Goal: Information Seeking & Learning: Stay updated

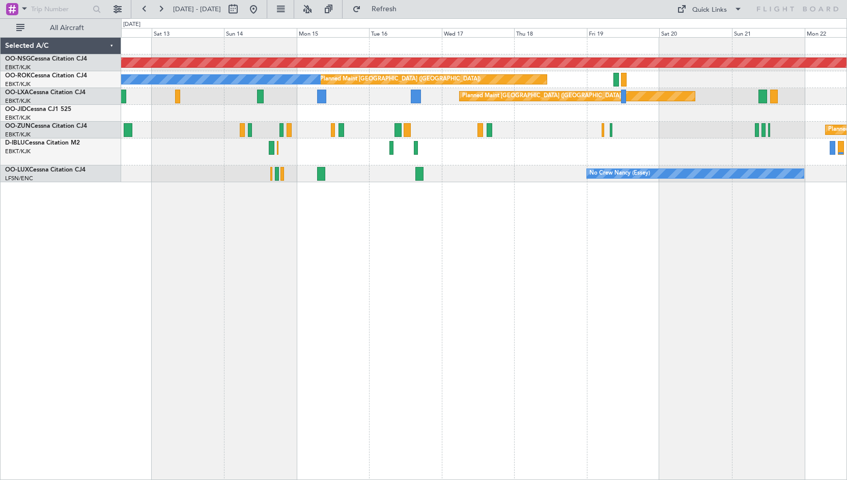
click at [537, 234] on div "Planned Maint [GEOGRAPHIC_DATA] ([GEOGRAPHIC_DATA]) Planned Maint [GEOGRAPHIC_D…" at bounding box center [484, 258] width 726 height 443
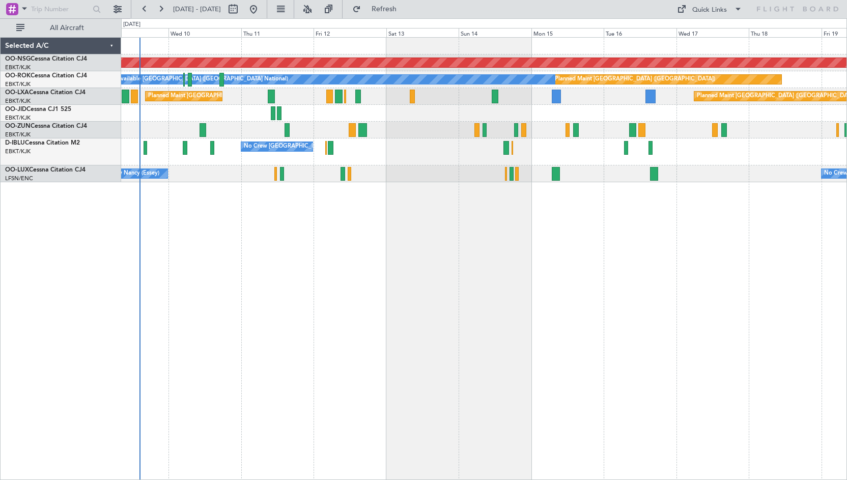
click at [691, 240] on div "Planned Maint [GEOGRAPHIC_DATA] ([GEOGRAPHIC_DATA]) Planned Maint [GEOGRAPHIC_D…" at bounding box center [484, 258] width 726 height 443
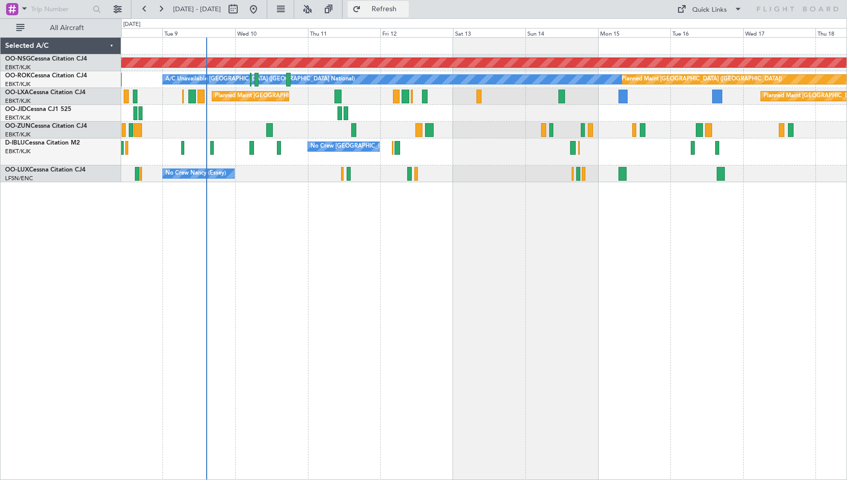
click at [401, 5] on button "Refresh" at bounding box center [378, 9] width 61 height 16
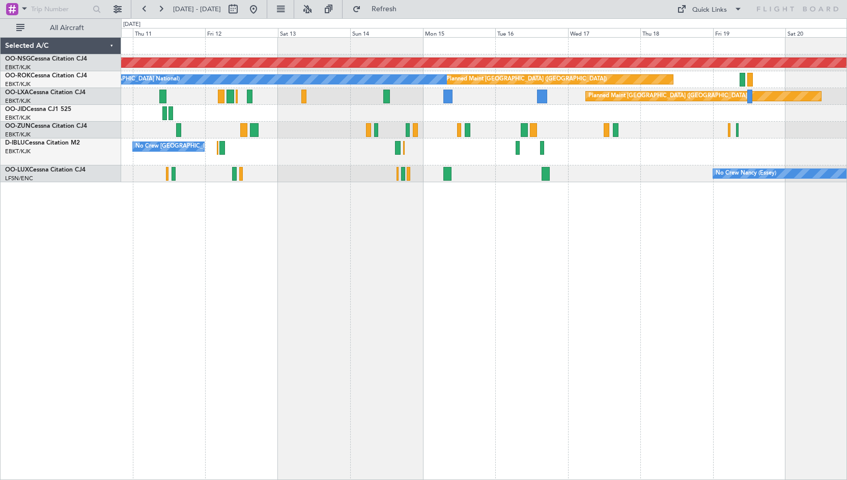
click at [587, 167] on div "Planned Maint [GEOGRAPHIC_DATA] ([GEOGRAPHIC_DATA]) Planned Maint [GEOGRAPHIC_D…" at bounding box center [483, 110] width 725 height 145
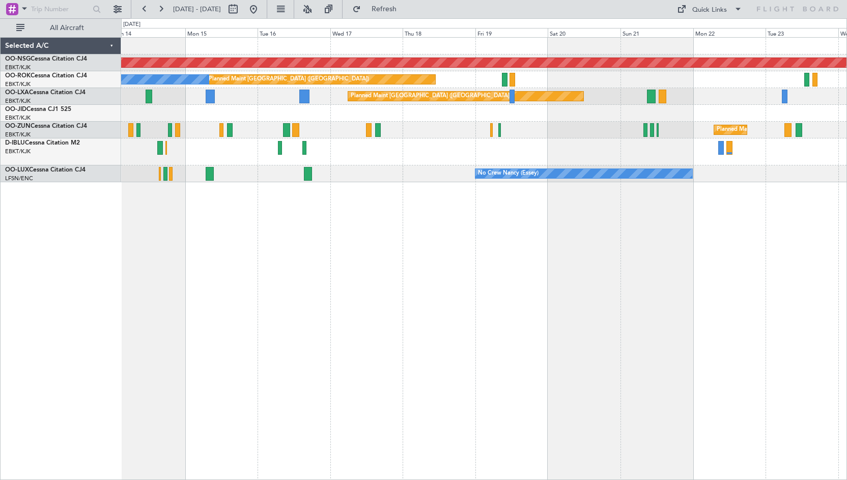
click at [337, 144] on div "A/C Unavailable [GEOGRAPHIC_DATA] ([GEOGRAPHIC_DATA] National) No Crew [GEOGRAP…" at bounding box center [483, 151] width 725 height 27
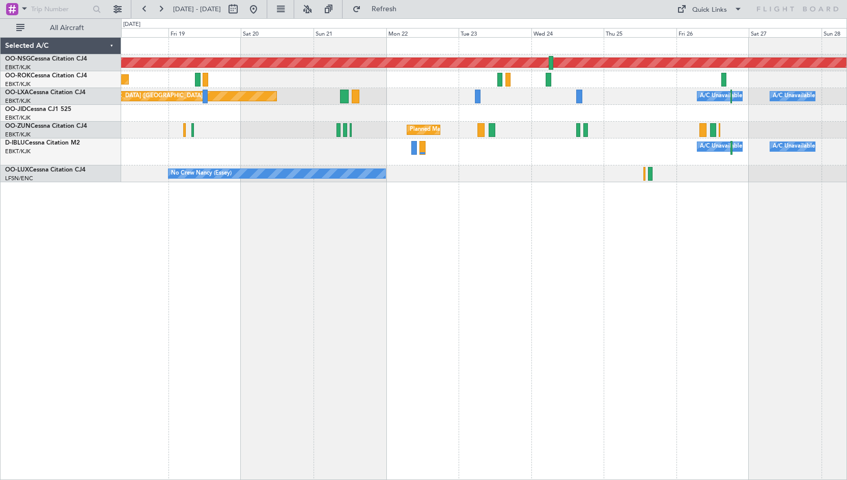
click at [541, 108] on div "Planned Maint [GEOGRAPHIC_DATA] ([GEOGRAPHIC_DATA]) Planned Maint [GEOGRAPHIC_D…" at bounding box center [483, 110] width 725 height 145
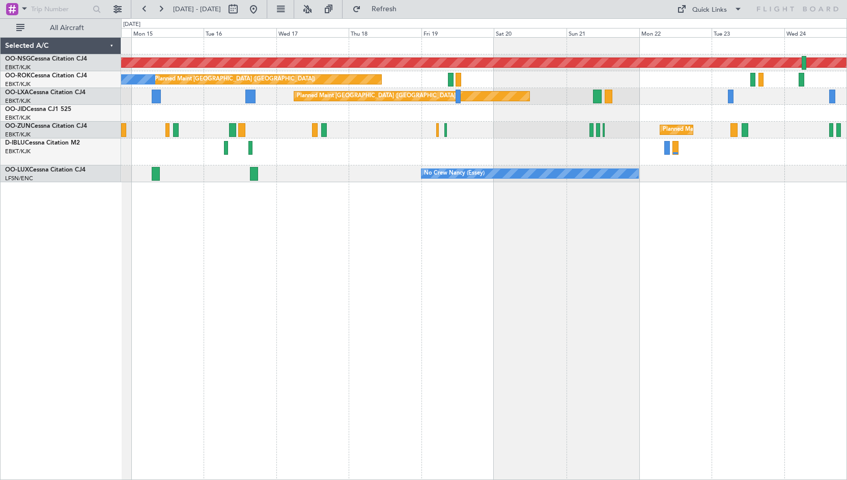
click at [584, 155] on div "A/C Unavailable [GEOGRAPHIC_DATA] ([GEOGRAPHIC_DATA] National) A/C Unavailable …" at bounding box center [483, 151] width 725 height 27
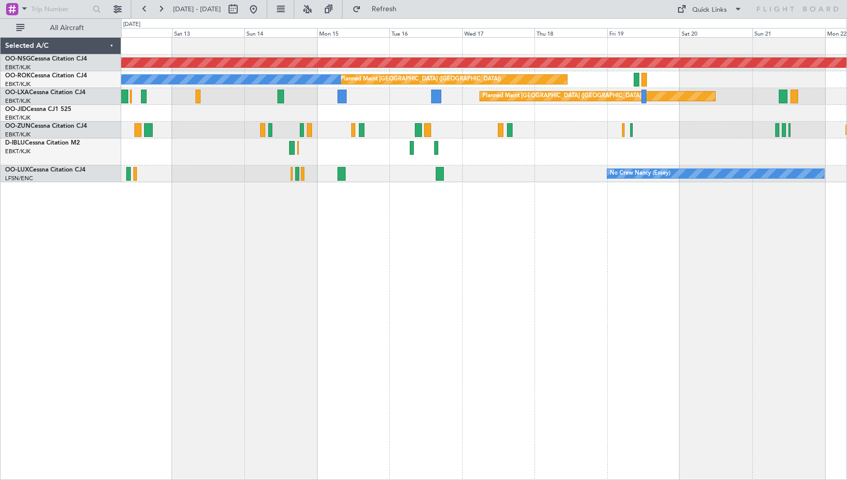
click at [597, 150] on div "No Crew [GEOGRAPHIC_DATA] ([GEOGRAPHIC_DATA] National)" at bounding box center [483, 151] width 725 height 27
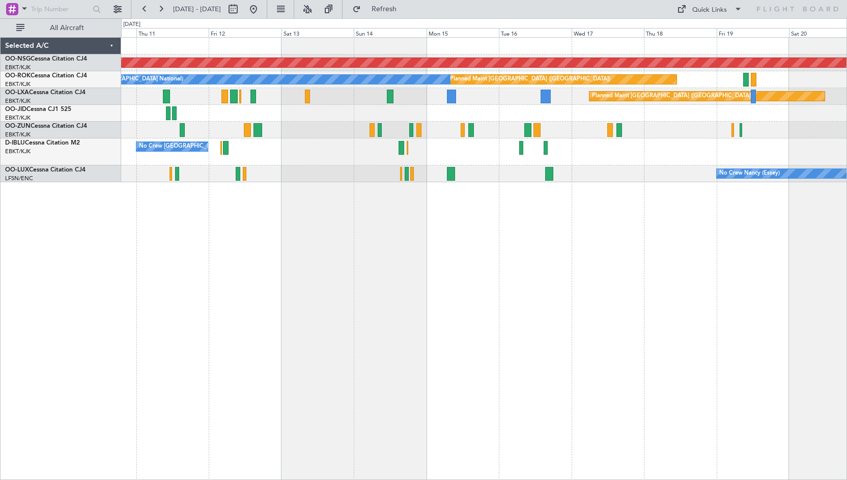
click at [494, 199] on div "Planned Maint [GEOGRAPHIC_DATA] ([GEOGRAPHIC_DATA]) Planned Maint [GEOGRAPHIC_D…" at bounding box center [484, 258] width 726 height 443
click at [702, 3] on button "Quick Links" at bounding box center [709, 9] width 75 height 16
click at [700, 59] on button "Crew Board" at bounding box center [712, 58] width 76 height 24
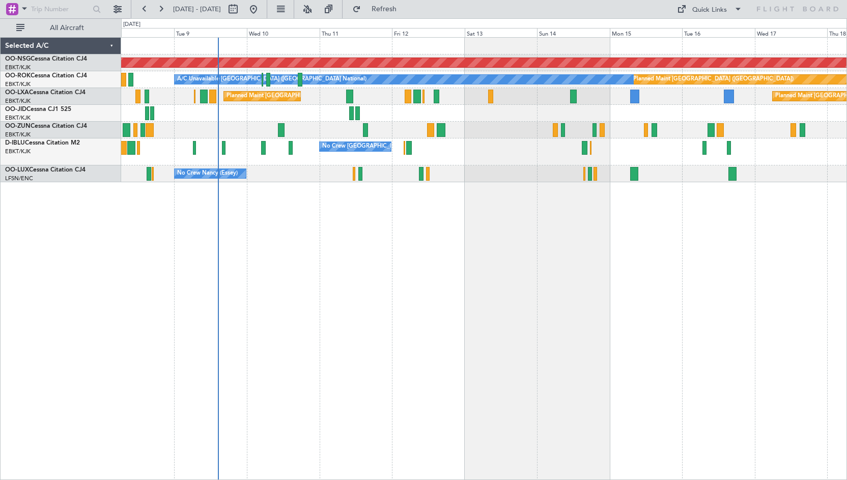
click at [794, 252] on div "Planned Maint [GEOGRAPHIC_DATA] ([GEOGRAPHIC_DATA]) Planned Maint [GEOGRAPHIC_D…" at bounding box center [484, 258] width 726 height 443
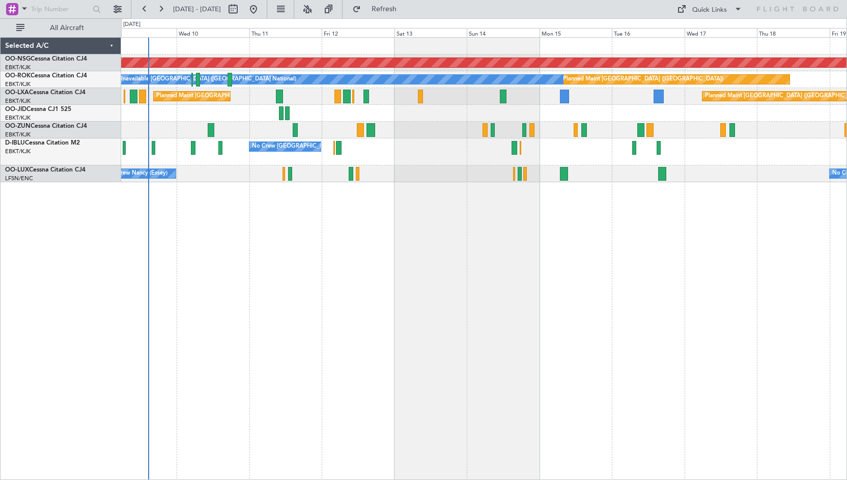
click at [669, 255] on div "Planned Maint [GEOGRAPHIC_DATA] ([GEOGRAPHIC_DATA]) Planned Maint [GEOGRAPHIC_D…" at bounding box center [484, 258] width 726 height 443
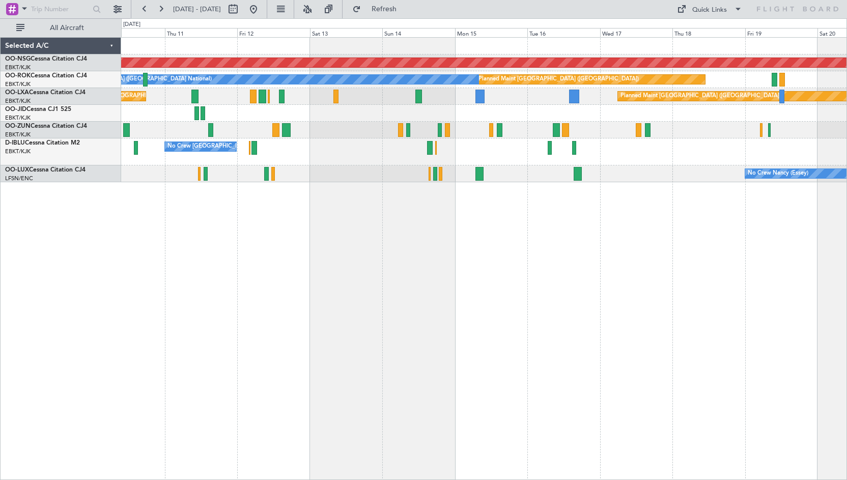
click at [512, 256] on div "Planned Maint [GEOGRAPHIC_DATA] ([GEOGRAPHIC_DATA]) Planned Maint [GEOGRAPHIC_D…" at bounding box center [484, 258] width 726 height 443
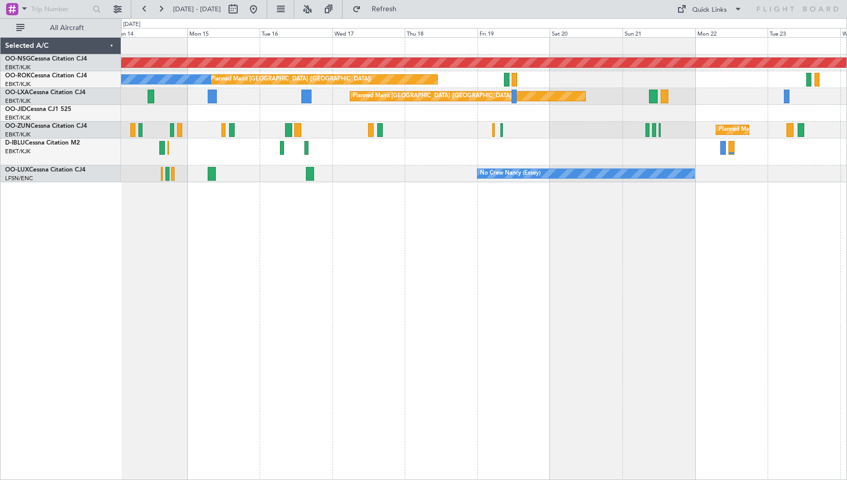
click at [515, 108] on div at bounding box center [483, 113] width 725 height 17
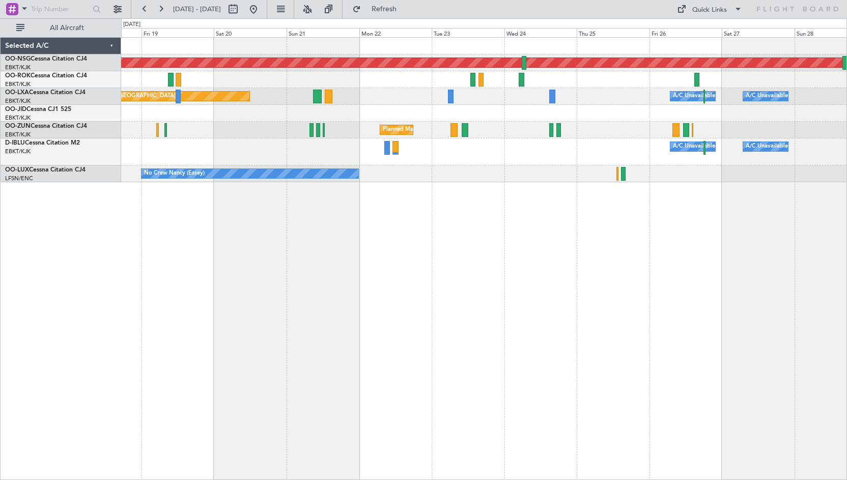
click at [549, 185] on div "Planned Maint [GEOGRAPHIC_DATA] ([GEOGRAPHIC_DATA]) Owner [GEOGRAPHIC_DATA]-[GE…" at bounding box center [484, 258] width 726 height 443
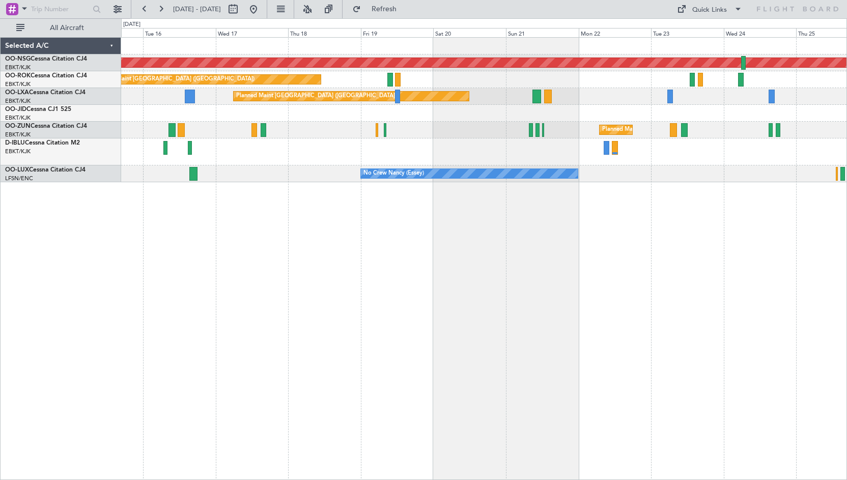
click at [662, 153] on div "A/C Unavailable [GEOGRAPHIC_DATA] ([GEOGRAPHIC_DATA] National) A/C Unavailable …" at bounding box center [483, 151] width 725 height 27
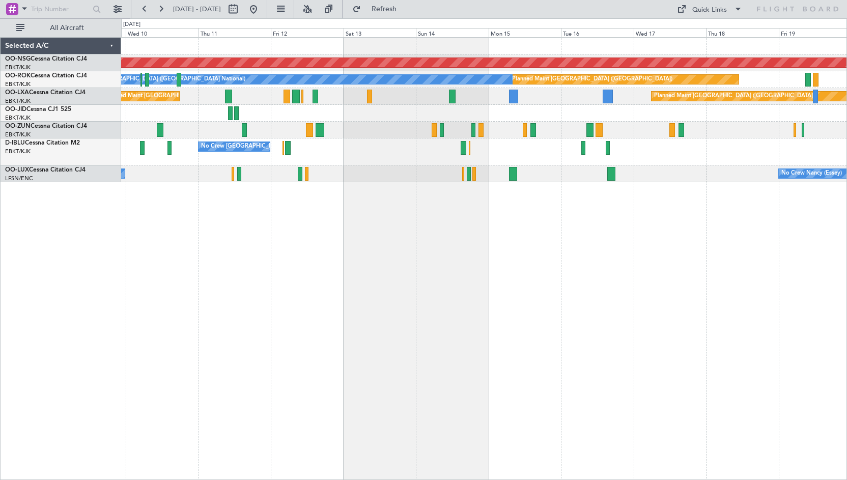
click at [749, 158] on div "No Crew [GEOGRAPHIC_DATA] ([GEOGRAPHIC_DATA] National)" at bounding box center [483, 151] width 725 height 27
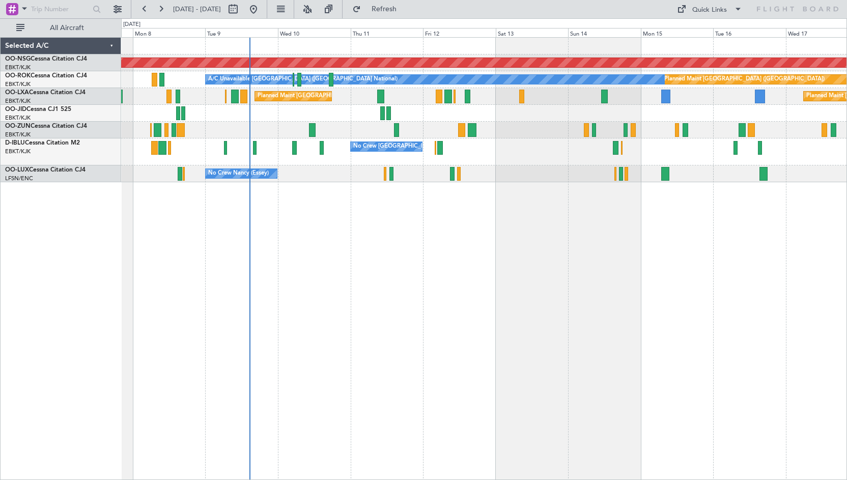
click at [653, 249] on div "Planned Maint [GEOGRAPHIC_DATA] ([GEOGRAPHIC_DATA]) Planned Maint [GEOGRAPHIC_D…" at bounding box center [484, 258] width 726 height 443
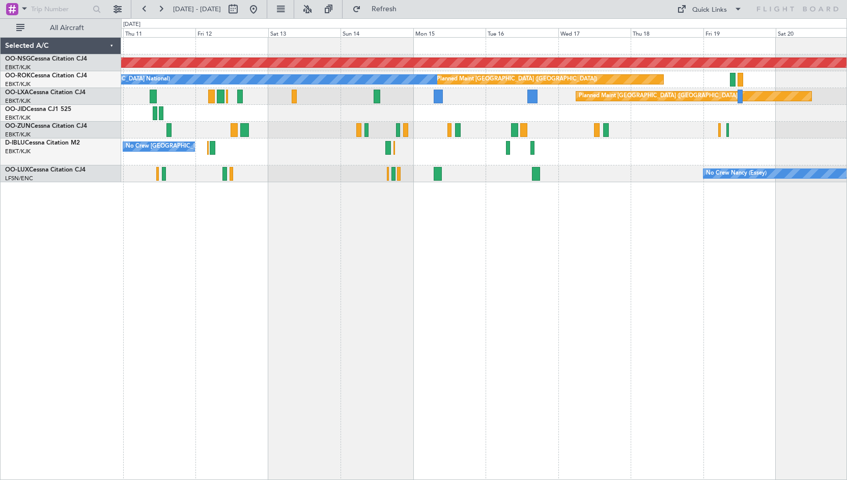
click at [415, 113] on div at bounding box center [483, 113] width 725 height 17
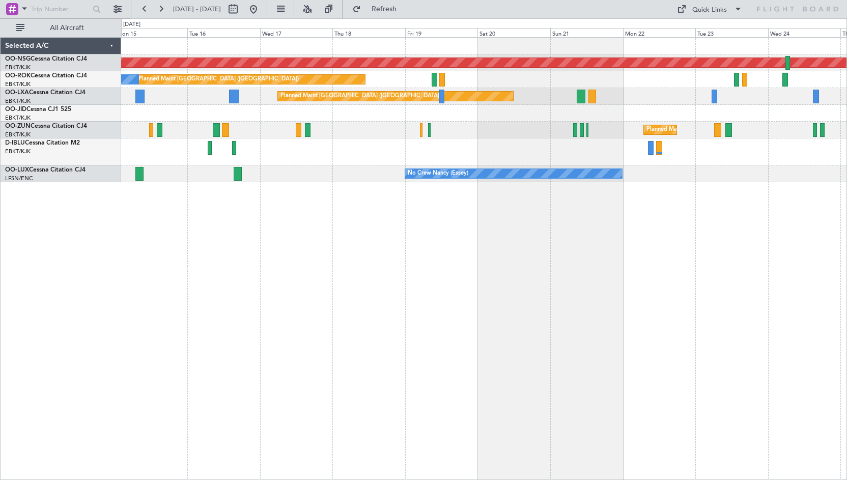
click at [464, 134] on div "Planned Maint [GEOGRAPHIC_DATA] ([GEOGRAPHIC_DATA]) Planned Maint [GEOGRAPHIC_D…" at bounding box center [483, 110] width 725 height 145
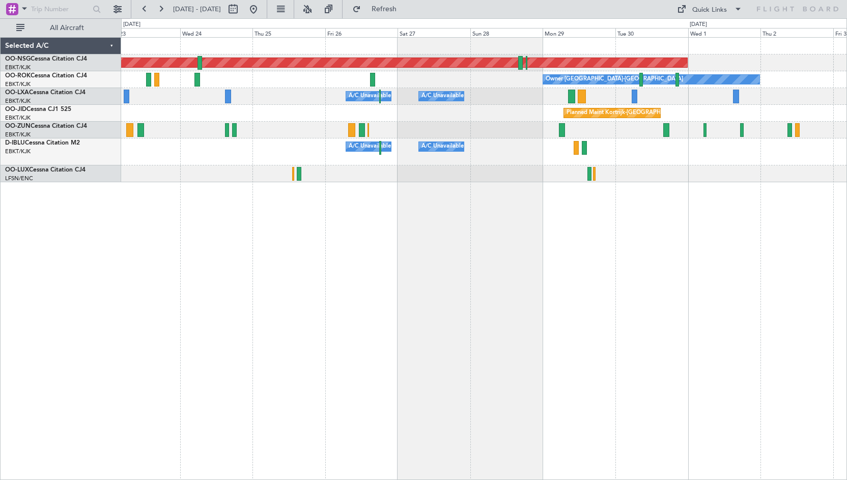
click at [145, 218] on div "Planned Maint [GEOGRAPHIC_DATA] ([GEOGRAPHIC_DATA]) Owner [GEOGRAPHIC_DATA]-[GE…" at bounding box center [484, 258] width 726 height 443
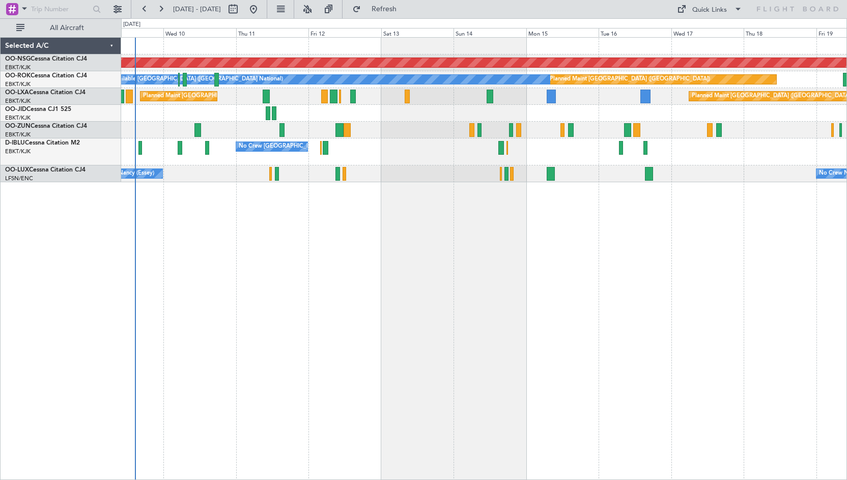
click at [799, 261] on div "Planned Maint [GEOGRAPHIC_DATA] ([GEOGRAPHIC_DATA]) Planned Maint [GEOGRAPHIC_D…" at bounding box center [484, 258] width 726 height 443
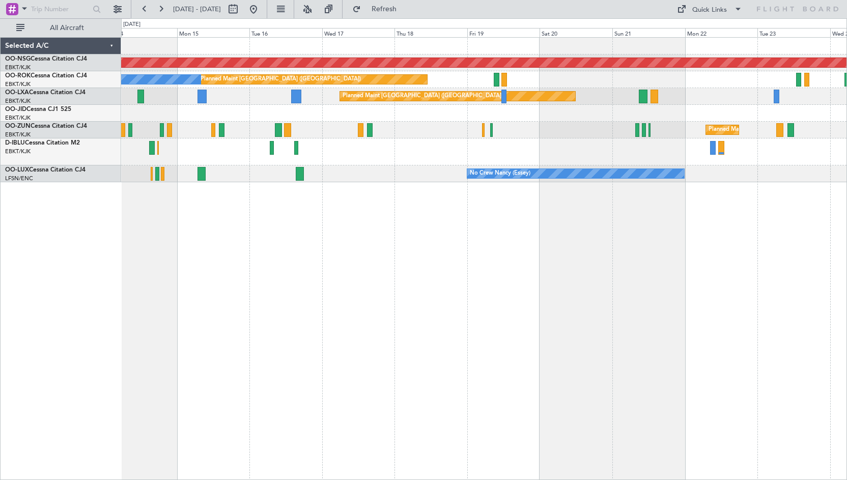
click at [346, 173] on div "Planned Maint [GEOGRAPHIC_DATA] ([GEOGRAPHIC_DATA]) Planned Maint [GEOGRAPHIC_D…" at bounding box center [483, 110] width 725 height 145
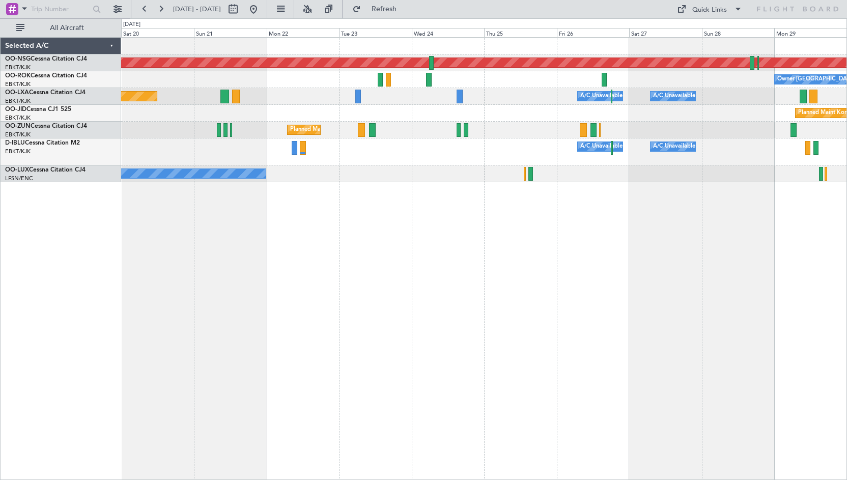
click at [163, 158] on div "A/C Unavailable [GEOGRAPHIC_DATA] ([GEOGRAPHIC_DATA] National) A/C Unavailable …" at bounding box center [483, 151] width 725 height 27
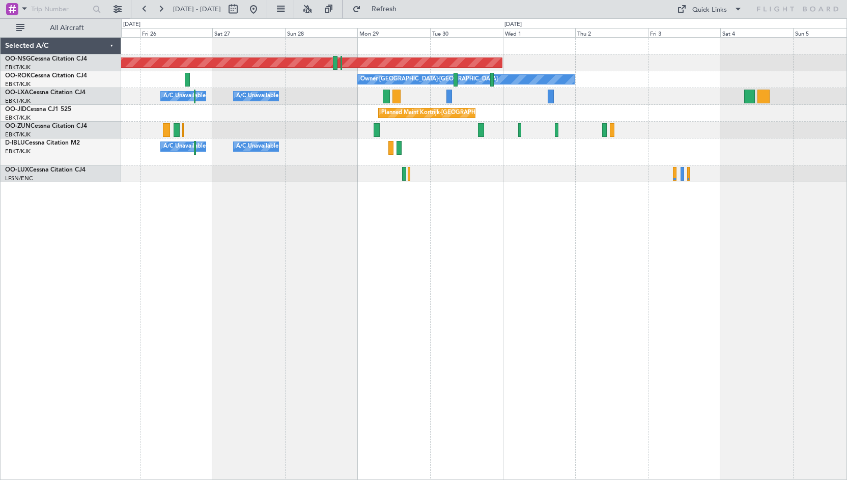
click at [291, 93] on div "Planned Maint [GEOGRAPHIC_DATA] ([GEOGRAPHIC_DATA]) Owner [GEOGRAPHIC_DATA]-[GE…" at bounding box center [483, 110] width 725 height 145
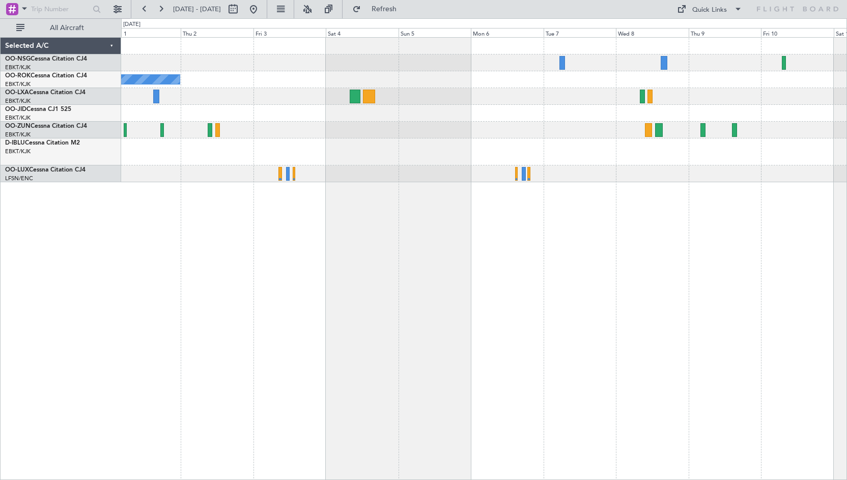
click at [264, 166] on div "Planned Maint [GEOGRAPHIC_DATA] ([GEOGRAPHIC_DATA]) Owner [GEOGRAPHIC_DATA]-[GE…" at bounding box center [483, 110] width 725 height 145
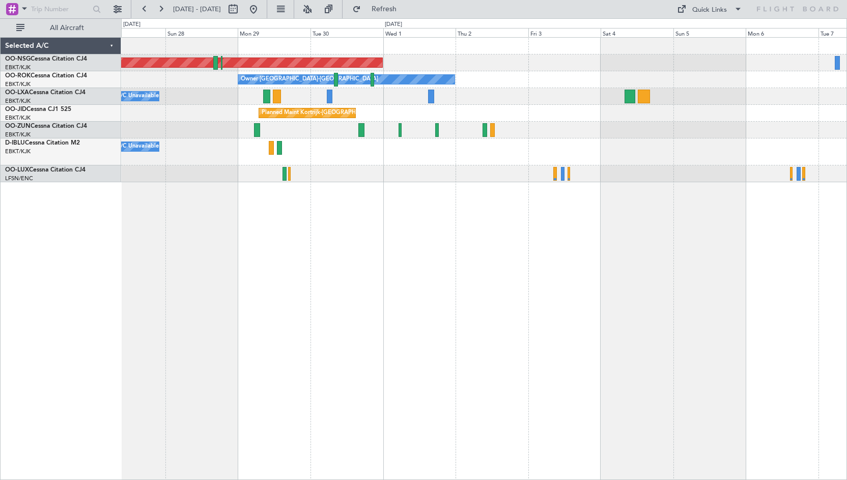
click at [680, 122] on div at bounding box center [483, 130] width 725 height 17
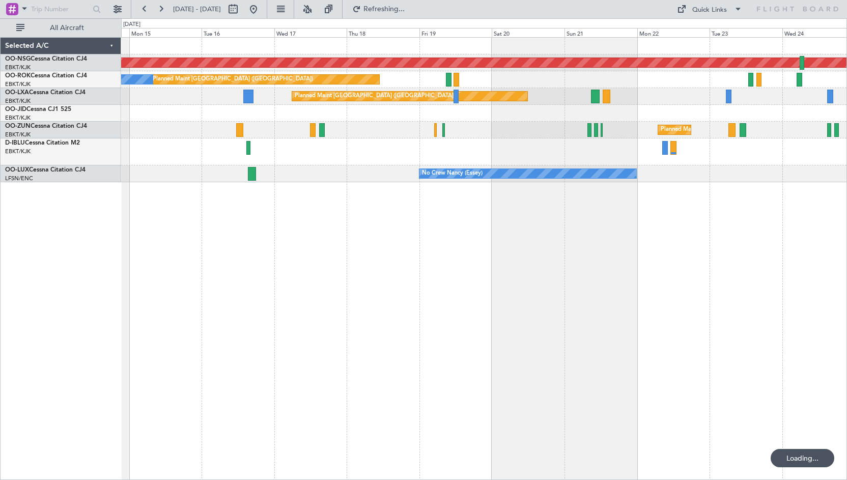
click at [557, 113] on div at bounding box center [483, 113] width 725 height 17
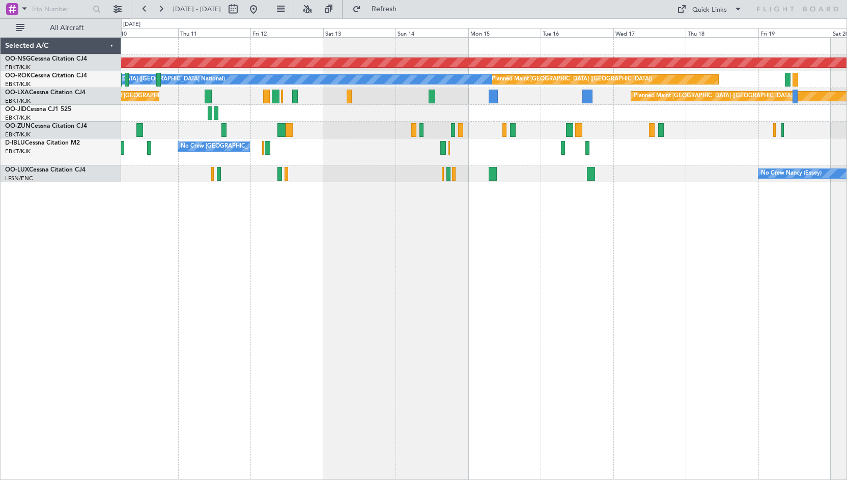
click at [619, 248] on div "Planned Maint [GEOGRAPHIC_DATA] ([GEOGRAPHIC_DATA]) Planned Maint [GEOGRAPHIC_D…" at bounding box center [484, 258] width 726 height 443
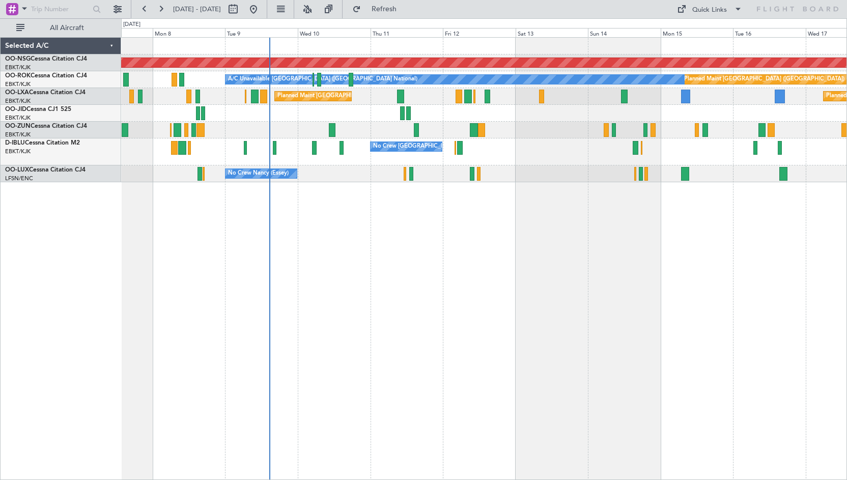
click at [553, 216] on div "Planned Maint [GEOGRAPHIC_DATA] ([GEOGRAPHIC_DATA]) Planned Maint [GEOGRAPHIC_D…" at bounding box center [484, 258] width 726 height 443
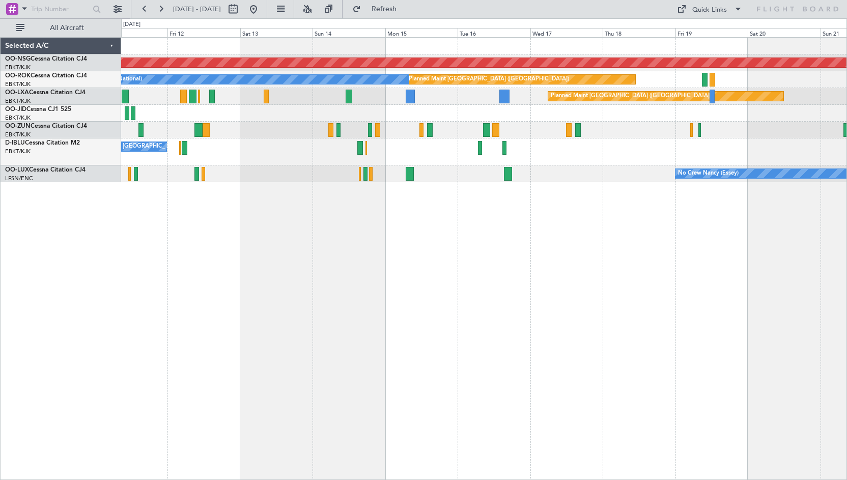
click at [531, 158] on div "No Crew [GEOGRAPHIC_DATA] ([GEOGRAPHIC_DATA] National)" at bounding box center [483, 151] width 725 height 27
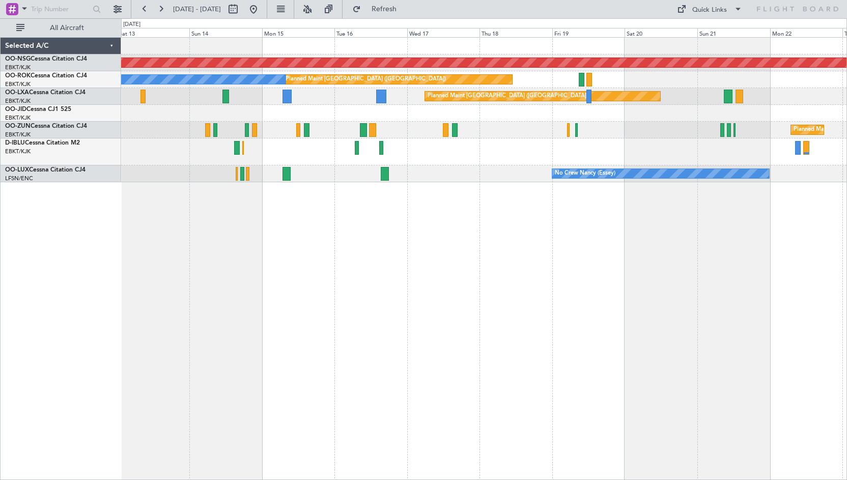
click at [414, 162] on div "No Crew [GEOGRAPHIC_DATA] ([GEOGRAPHIC_DATA] National)" at bounding box center [483, 151] width 725 height 27
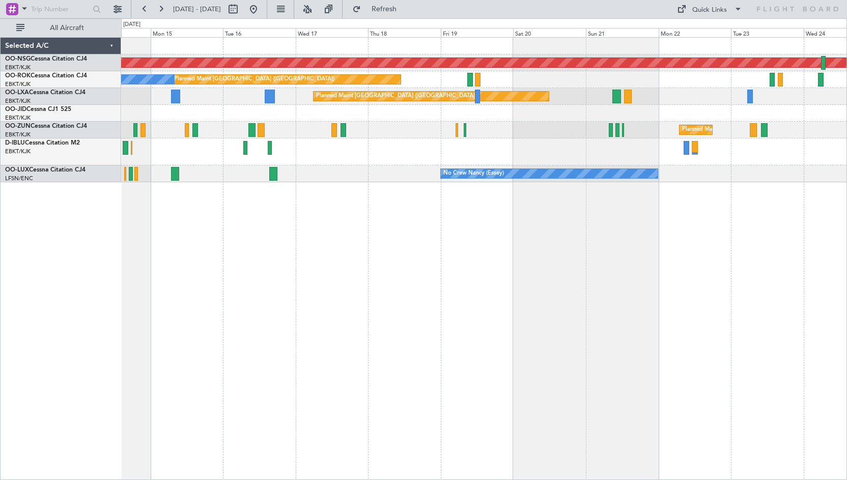
click at [433, 270] on div "Planned Maint [GEOGRAPHIC_DATA] ([GEOGRAPHIC_DATA]) Planned Maint [GEOGRAPHIC_D…" at bounding box center [484, 258] width 726 height 443
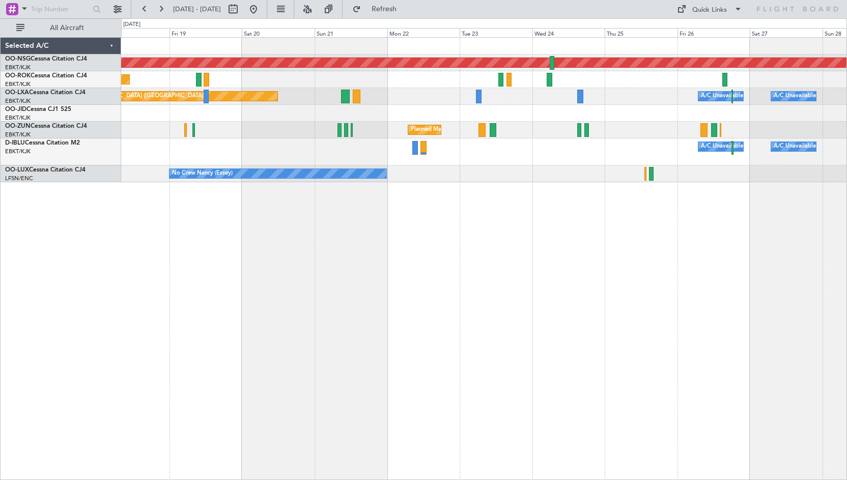
click at [200, 263] on div "Planned Maint [GEOGRAPHIC_DATA] ([GEOGRAPHIC_DATA]) Planned Maint [GEOGRAPHIC_D…" at bounding box center [484, 258] width 726 height 443
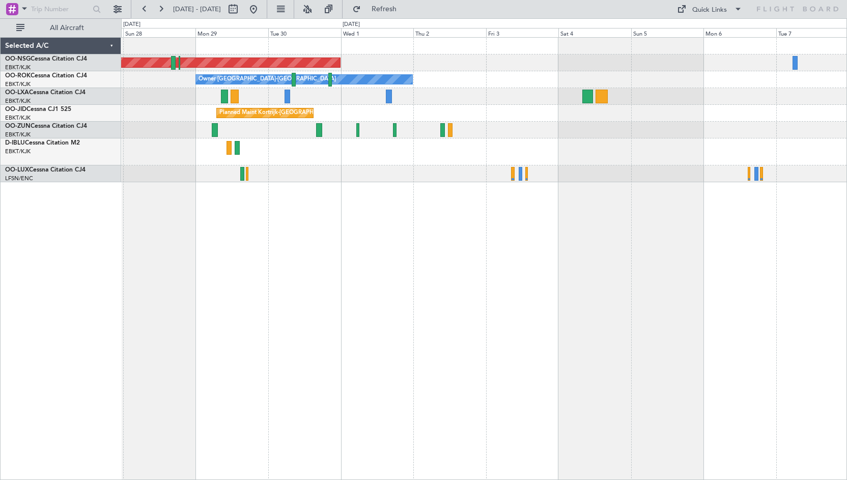
click at [371, 118] on div "Planned Maint Kortrijk-[GEOGRAPHIC_DATA]" at bounding box center [483, 113] width 725 height 17
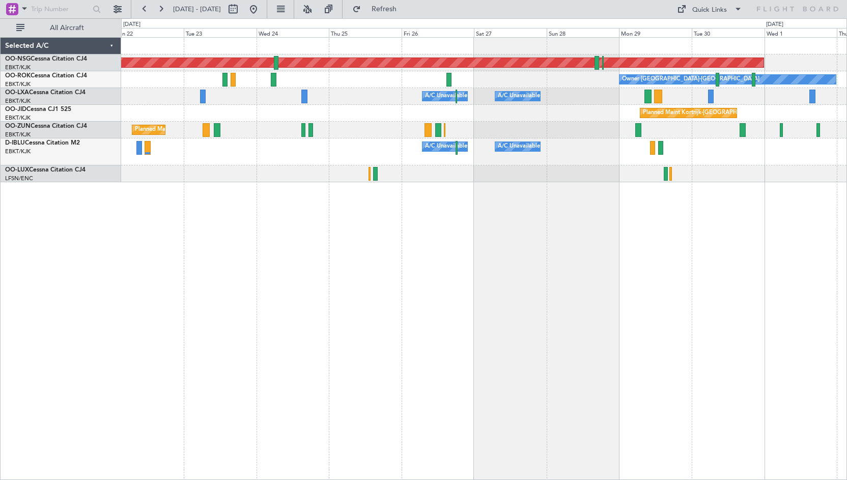
click at [690, 206] on div "Planned Maint [GEOGRAPHIC_DATA] ([GEOGRAPHIC_DATA]) Owner [GEOGRAPHIC_DATA]-[GE…" at bounding box center [484, 258] width 726 height 443
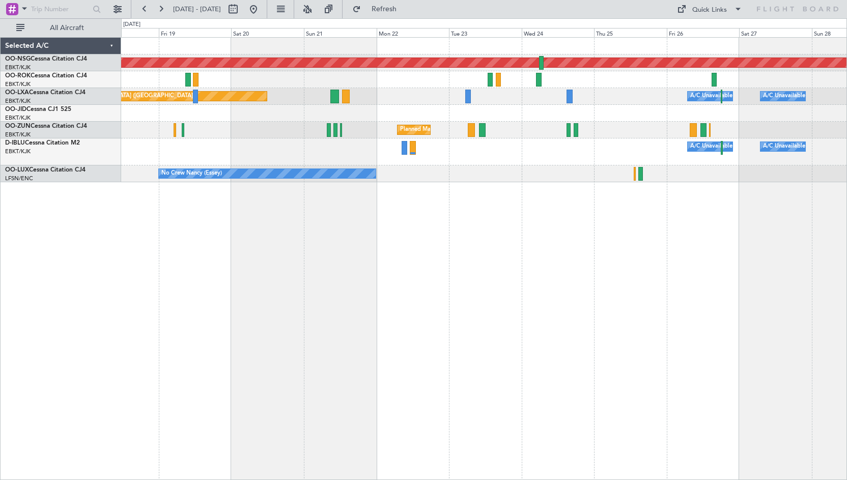
click at [441, 163] on div "A/C Unavailable [GEOGRAPHIC_DATA]-[GEOGRAPHIC_DATA] A/C Unavailable [GEOGRAPHIC…" at bounding box center [483, 151] width 725 height 27
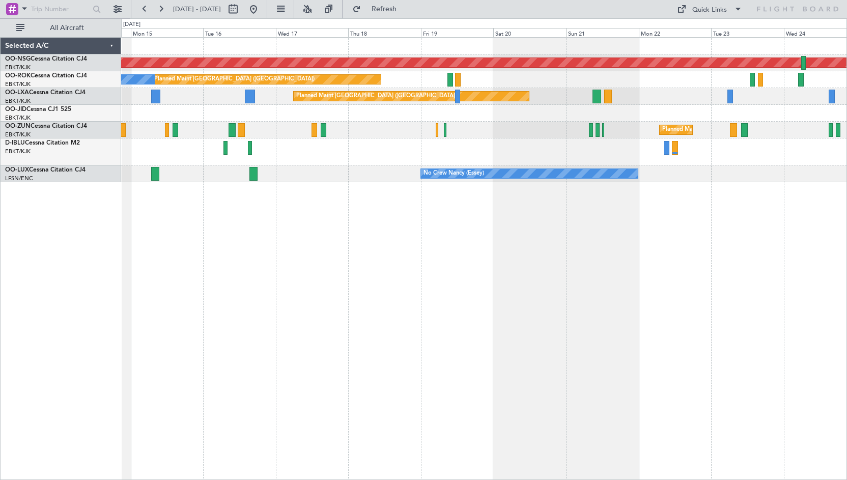
click at [654, 215] on div "Planned Maint [GEOGRAPHIC_DATA] ([GEOGRAPHIC_DATA]) Planned Maint [GEOGRAPHIC_D…" at bounding box center [484, 258] width 726 height 443
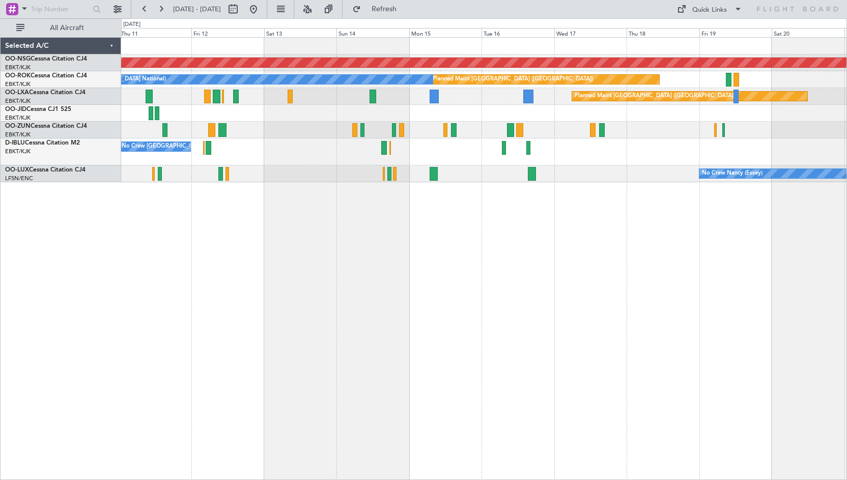
click at [723, 212] on div "Planned Maint [GEOGRAPHIC_DATA] ([GEOGRAPHIC_DATA]) Planned Maint [GEOGRAPHIC_D…" at bounding box center [484, 258] width 726 height 443
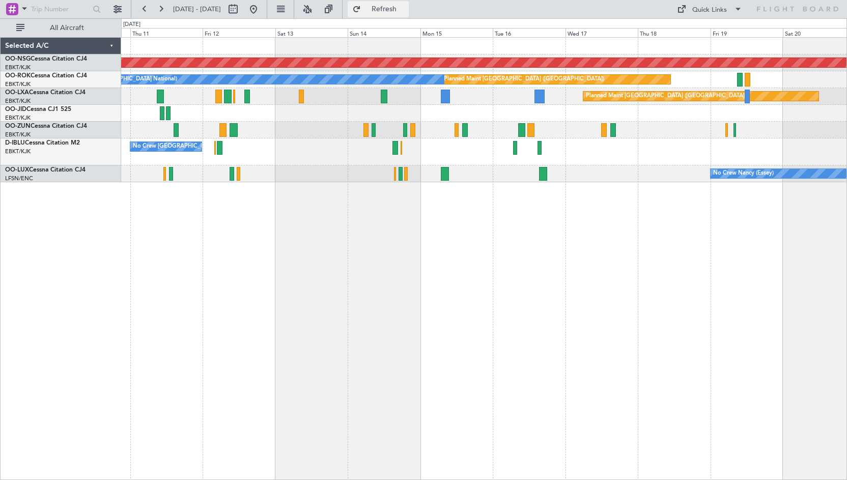
click at [406, 11] on span "Refresh" at bounding box center [384, 9] width 43 height 7
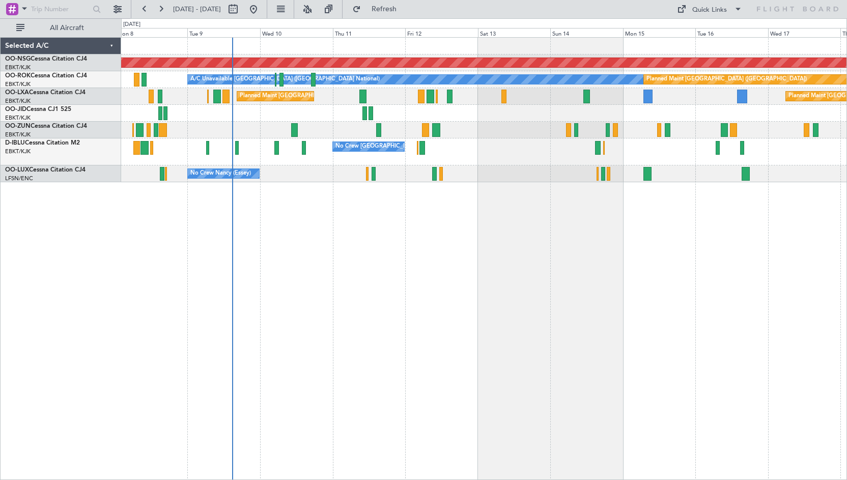
click at [532, 280] on div "Planned Maint [GEOGRAPHIC_DATA] ([GEOGRAPHIC_DATA]) A/C Unavailable [GEOGRAPHIC…" at bounding box center [484, 258] width 726 height 443
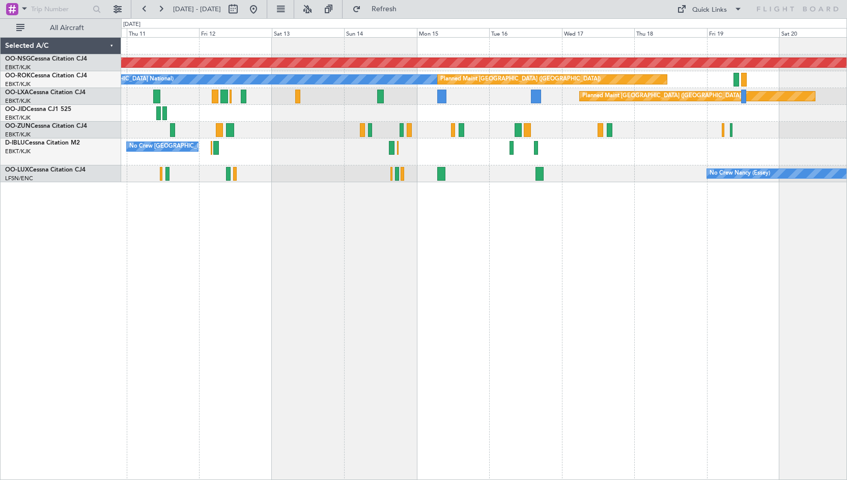
click at [491, 110] on div at bounding box center [483, 113] width 725 height 17
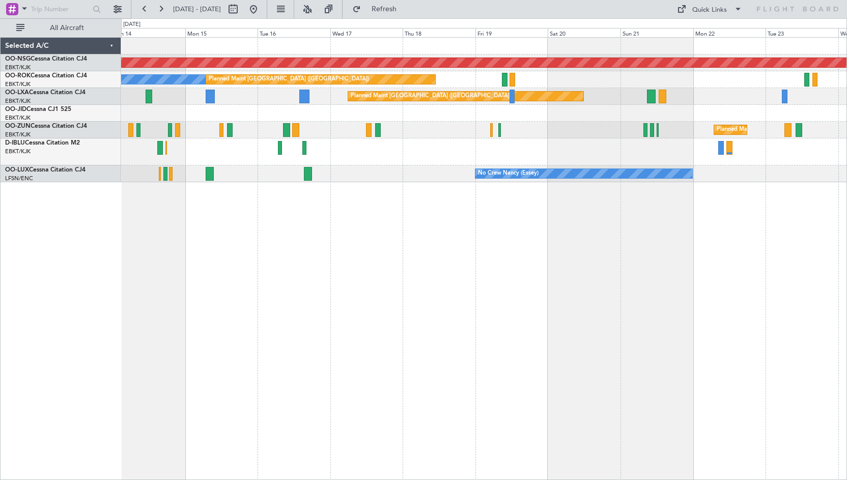
click at [443, 112] on div at bounding box center [483, 113] width 725 height 17
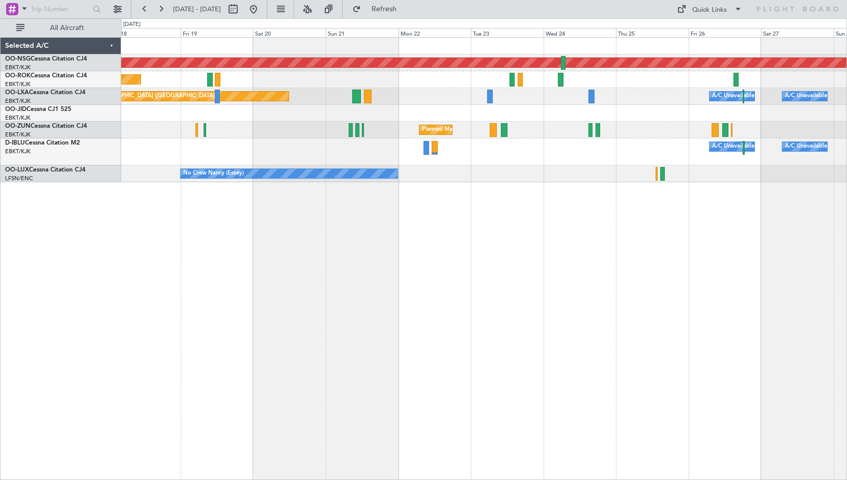
click at [511, 111] on div "Planned Maint [GEOGRAPHIC_DATA] ([GEOGRAPHIC_DATA]) Planned Maint [GEOGRAPHIC_D…" at bounding box center [483, 110] width 725 height 145
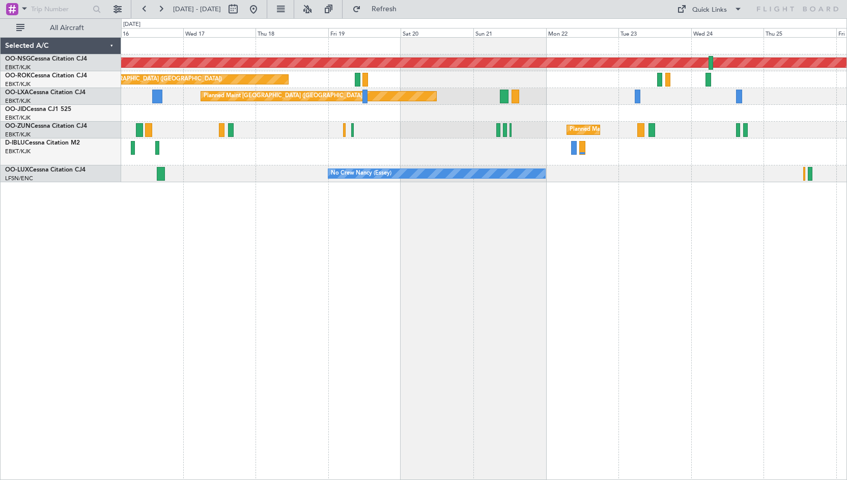
click at [376, 134] on div "Planned Maint Kortrijk-[GEOGRAPHIC_DATA]" at bounding box center [483, 130] width 725 height 17
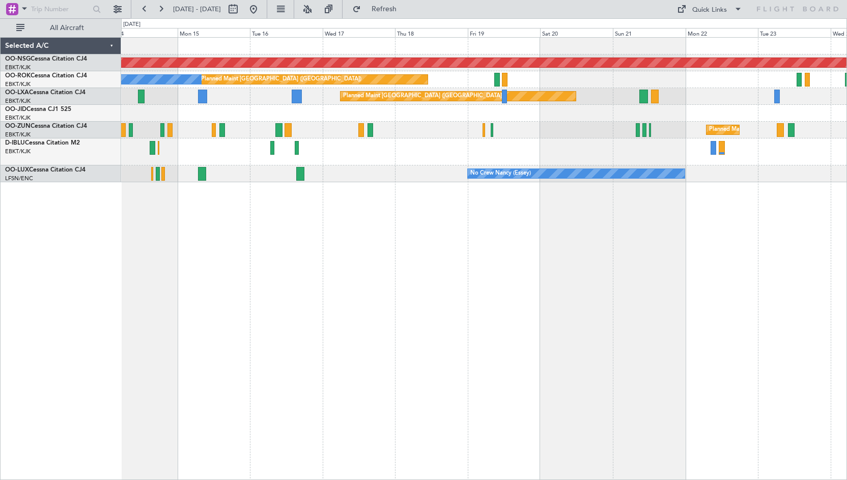
click at [503, 137] on div "Planned Maint Kortrijk-[GEOGRAPHIC_DATA]" at bounding box center [483, 130] width 725 height 17
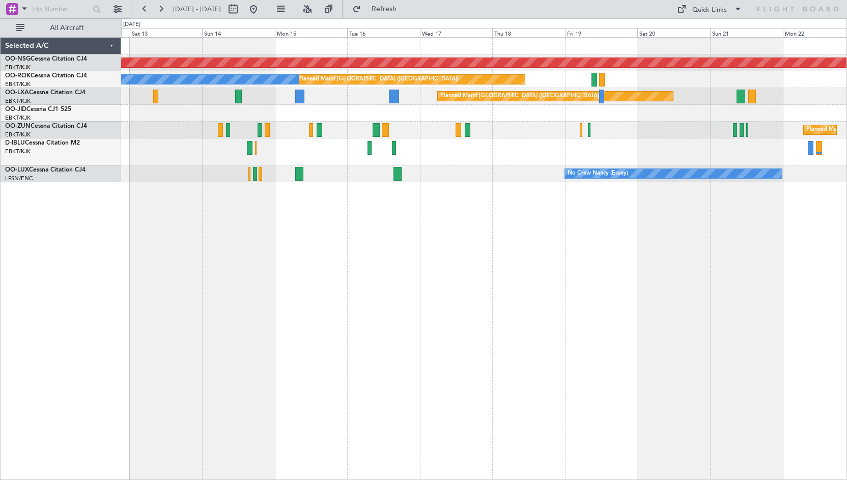
click at [511, 136] on div "Planned Maint [GEOGRAPHIC_DATA] ([GEOGRAPHIC_DATA]) Planned Maint [GEOGRAPHIC_D…" at bounding box center [483, 110] width 725 height 145
